Goal: Transaction & Acquisition: Complete application form

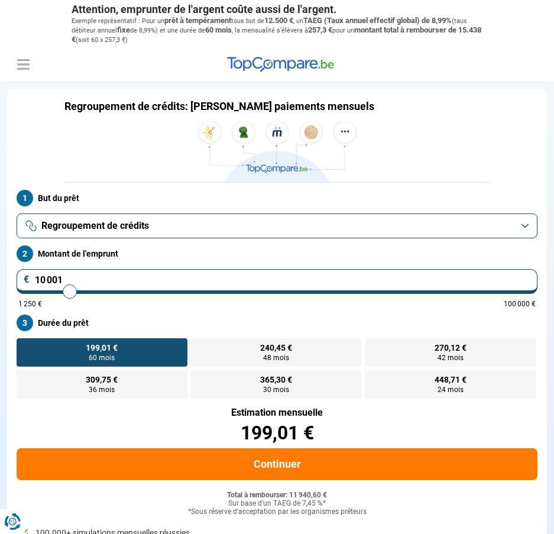
type input "9 750"
type input "9750"
type input "10 000"
type input "10000"
type input "10 250"
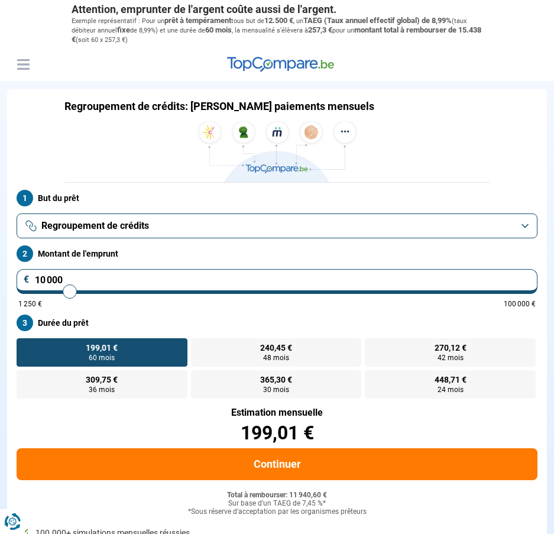
type input "10250"
type input "10 500"
type input "10500"
type input "11 000"
type input "11000"
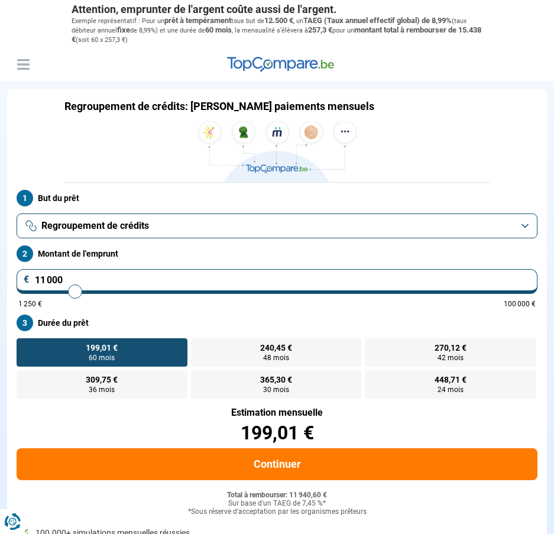
type input "11 500"
type input "11500"
type input "12 000"
type input "12000"
type input "12 250"
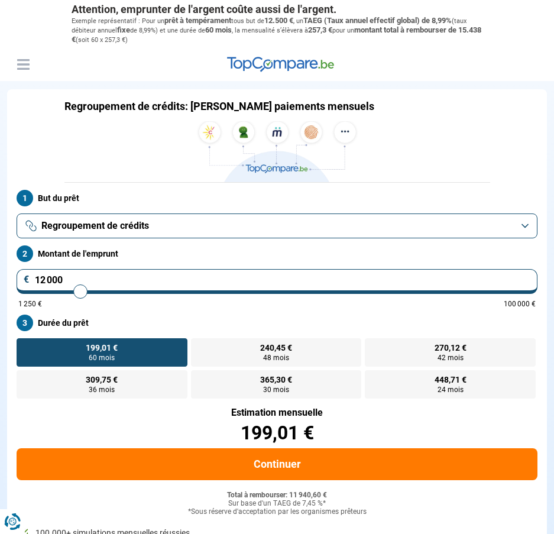
type input "12250"
type input "13 000"
type input "13000"
type input "13 250"
type input "13250"
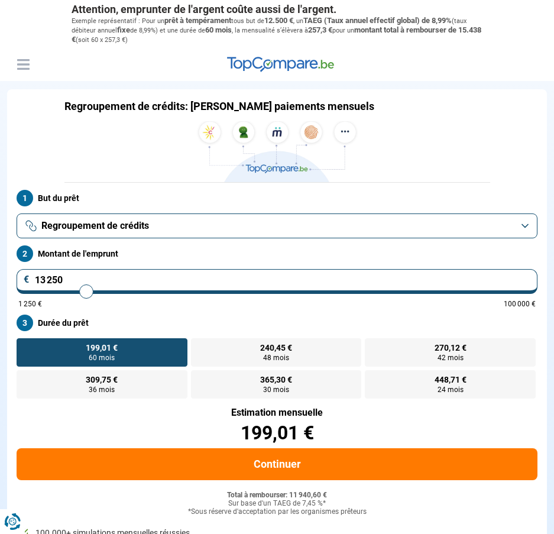
type input "13 750"
type input "13750"
type input "14 250"
type input "14250"
type input "14 500"
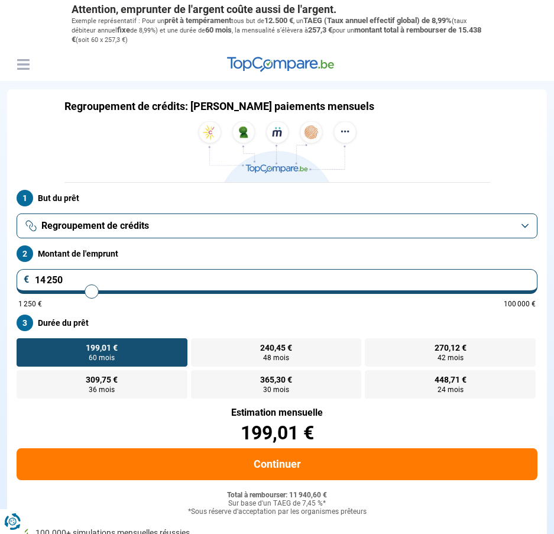
type input "14500"
type input "15 000"
type input "15000"
type input "15 250"
type input "15250"
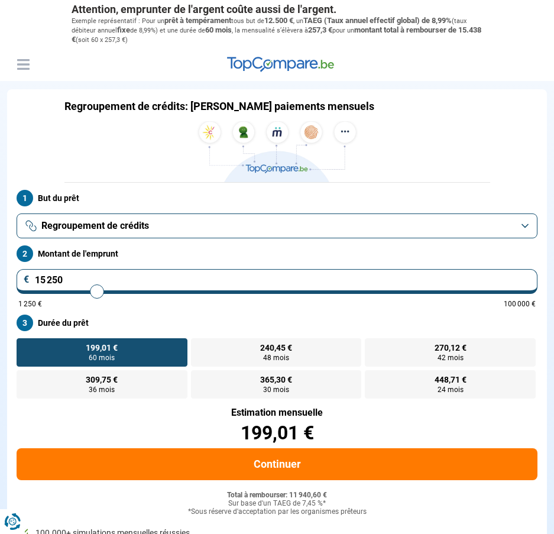
type input "15 500"
type input "15500"
type input "15 750"
type input "15750"
type input "16 000"
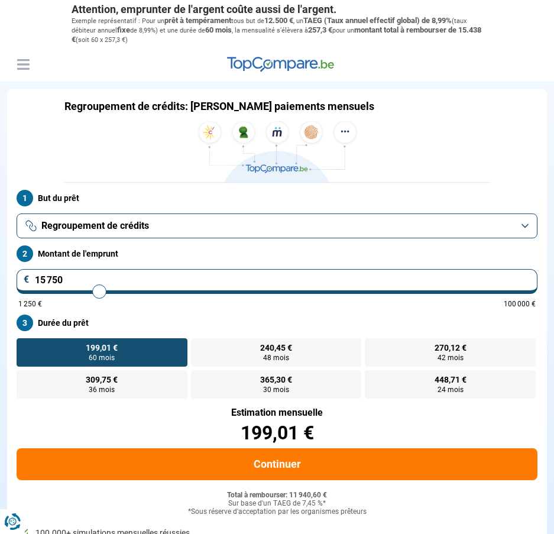
type input "16000"
type input "16 250"
type input "16250"
type input "16 500"
type input "16500"
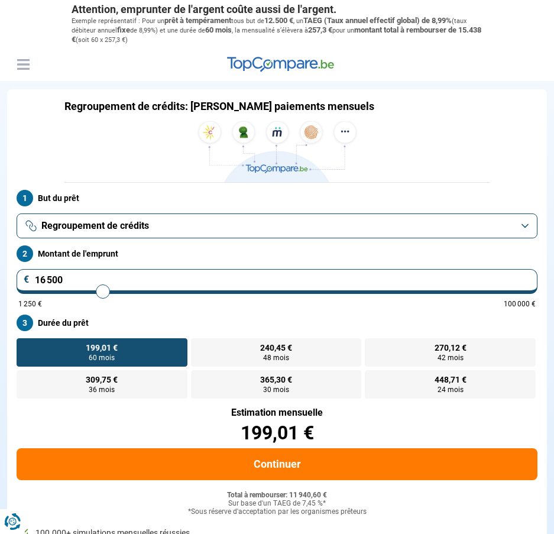
type input "16 750"
type input "16750"
type input "17 000"
type input "17000"
type input "17 250"
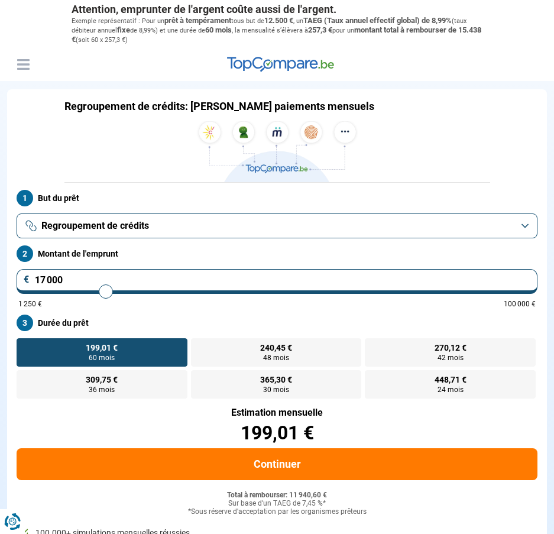
type input "17250"
type input "17 500"
type input "17500"
type input "17 750"
type input "17750"
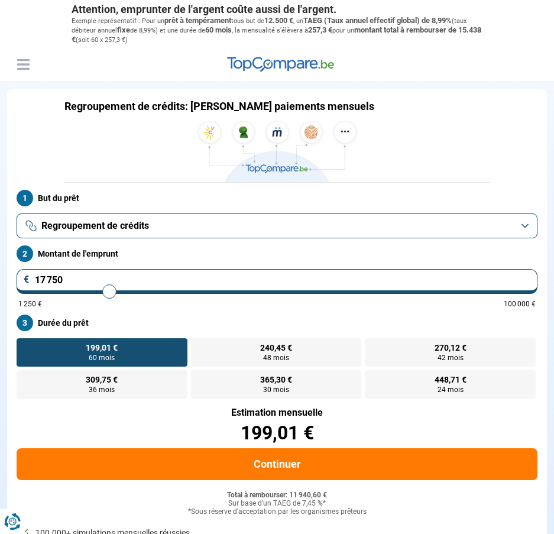
type input "18 000"
type input "18000"
type input "18 250"
type input "18250"
type input "18 000"
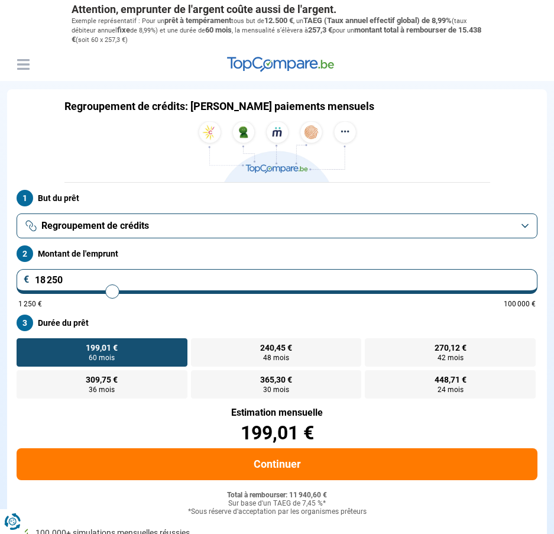
type input "18000"
type input "17 750"
type input "17750"
type input "17 500"
type input "17500"
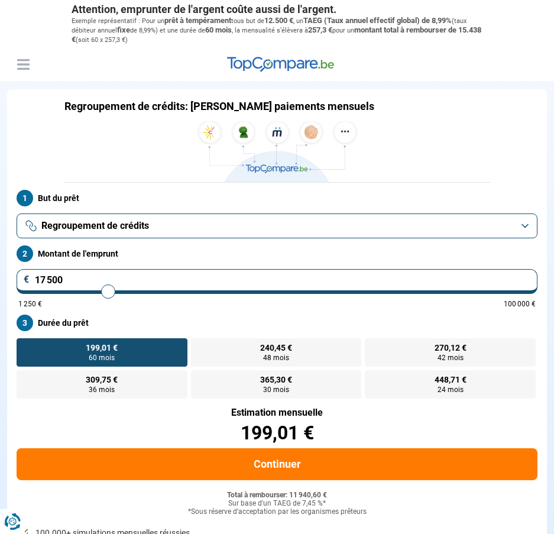
type input "17 250"
type input "17250"
type input "17 500"
type input "17500"
type input "17 750"
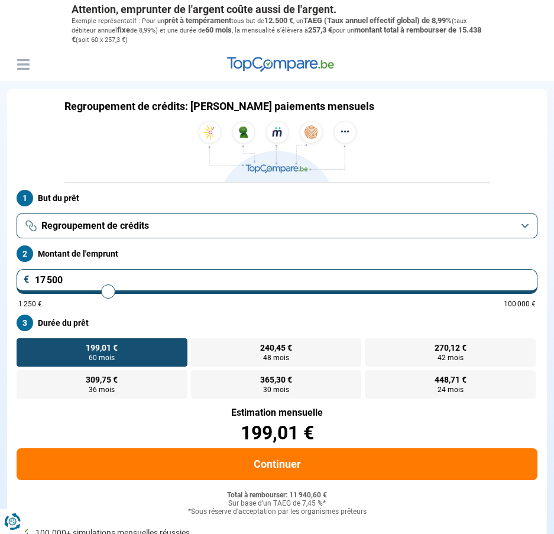
type input "17750"
type input "18 000"
drag, startPoint x: 68, startPoint y: 290, endPoint x: 111, endPoint y: 292, distance: 43.2
type input "18000"
click at [111, 292] on input "range" at bounding box center [276, 291] width 517 height 2
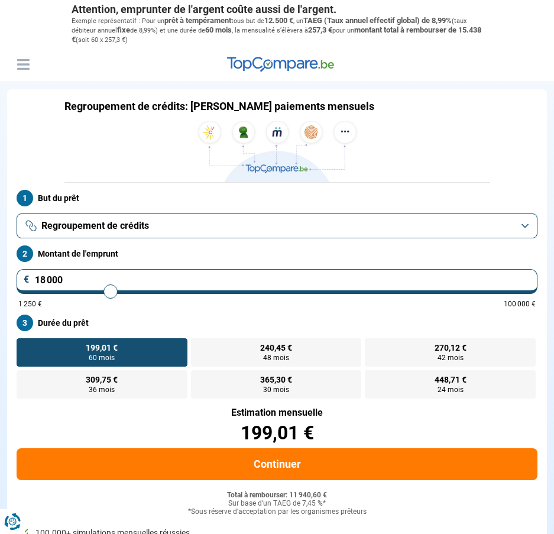
radio input "false"
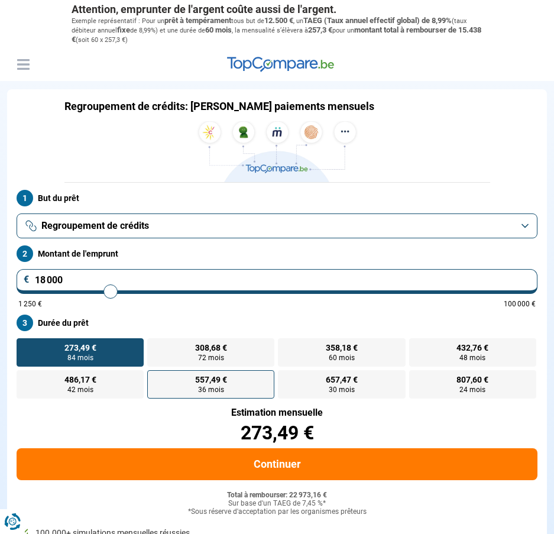
click at [215, 388] on span "36 mois" at bounding box center [211, 389] width 26 height 7
click at [155, 378] on input "557,49 € 36 mois" at bounding box center [151, 374] width 8 height 8
radio input "true"
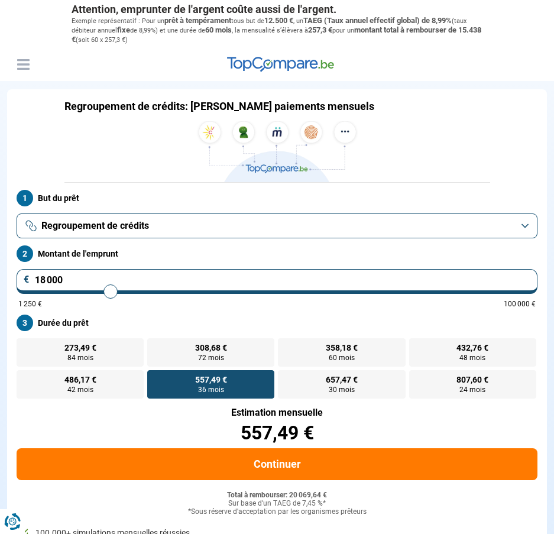
click at [212, 386] on span "36 mois" at bounding box center [211, 389] width 26 height 7
click at [155, 378] on input "557,49 € 36 mois" at bounding box center [151, 374] width 8 height 8
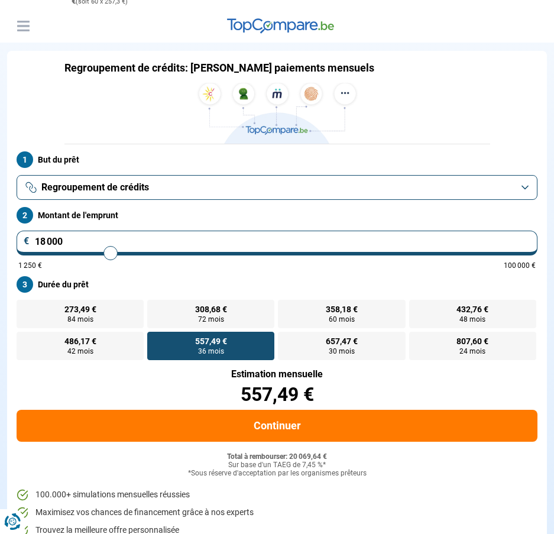
scroll to position [59, 0]
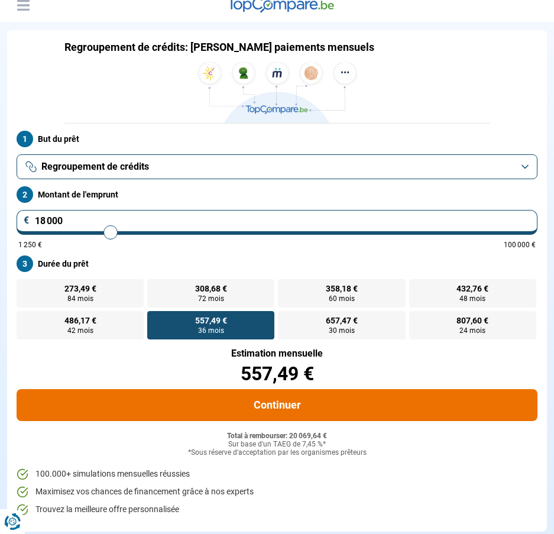
click at [267, 403] on button "Continuer" at bounding box center [277, 405] width 521 height 32
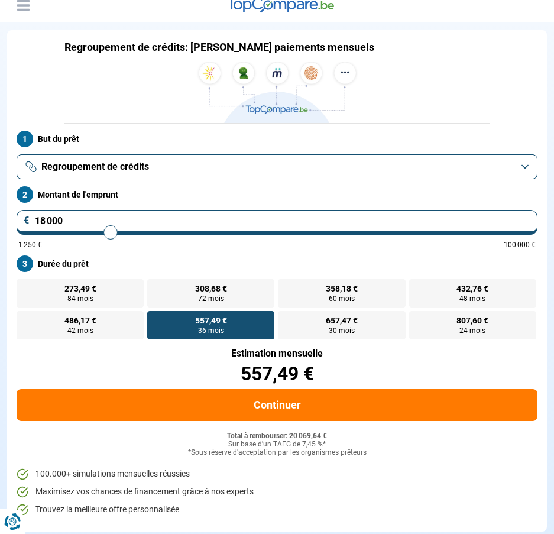
click at [279, 73] on img at bounding box center [277, 92] width 166 height 61
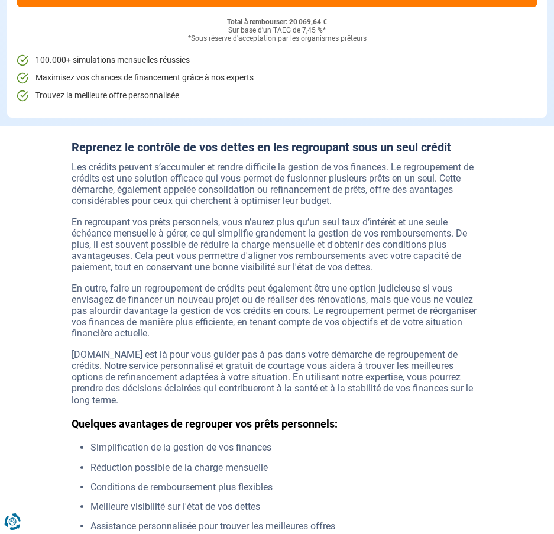
scroll to position [118, 0]
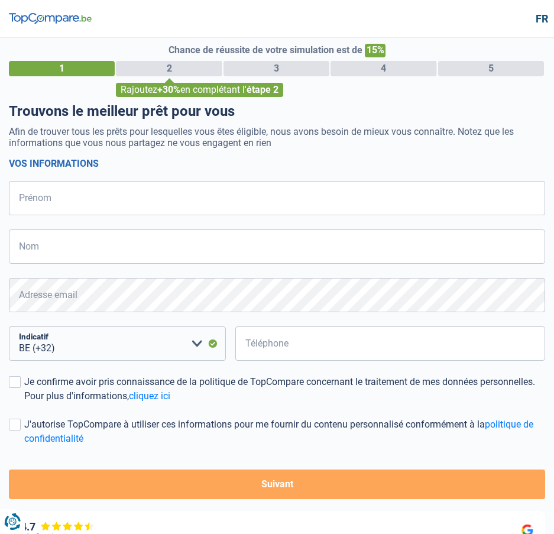
select select "32"
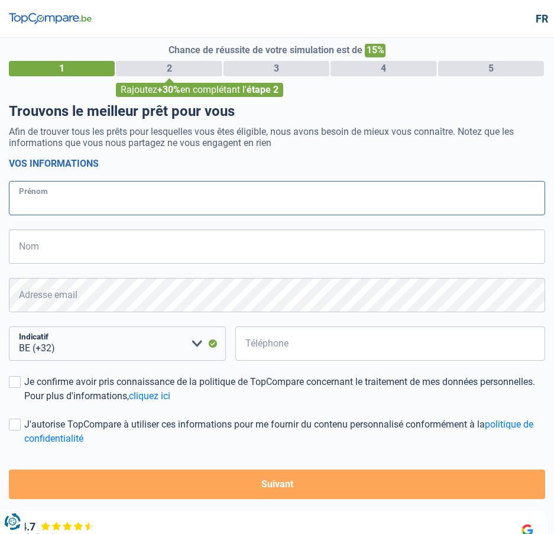
click at [54, 198] on input "Prénom" at bounding box center [277, 198] width 536 height 34
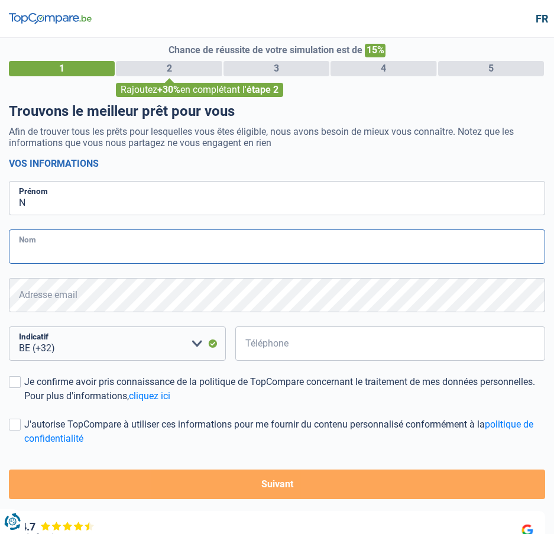
click at [41, 244] on input "Nom" at bounding box center [277, 246] width 536 height 34
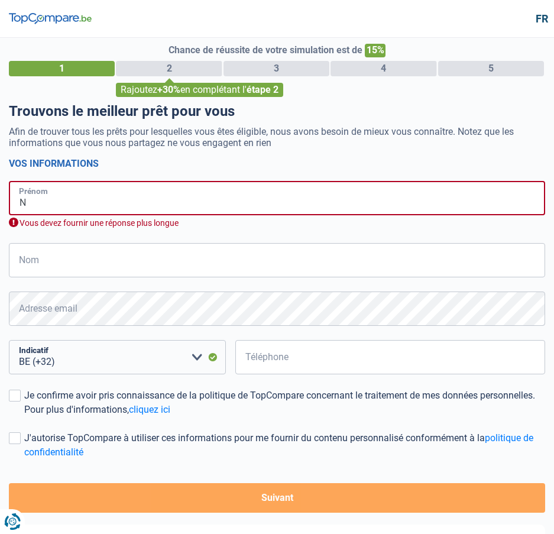
click at [32, 199] on input "N" at bounding box center [277, 198] width 536 height 34
type input "Natacha"
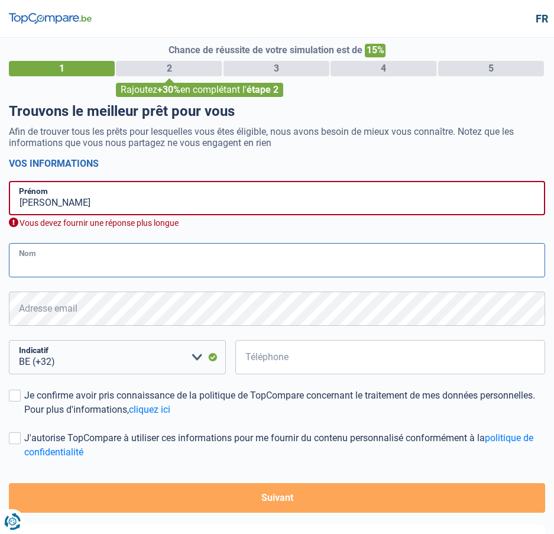
type input "De Zorzi"
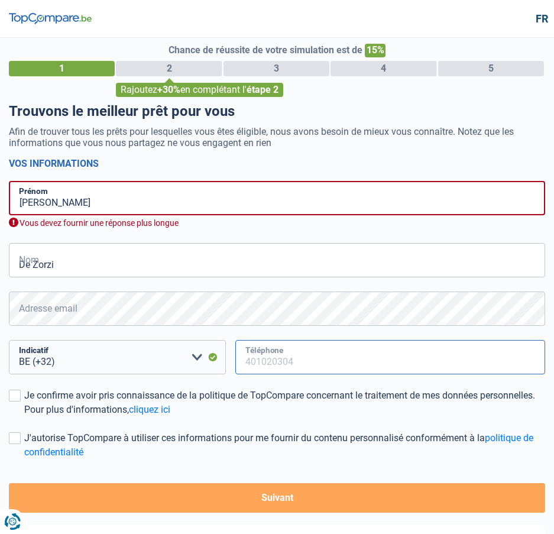
type input "476546740"
